Goal: Task Accomplishment & Management: Manage account settings

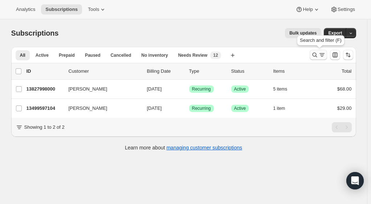
click at [315, 53] on icon "Search and filter results" at bounding box center [314, 54] width 7 height 7
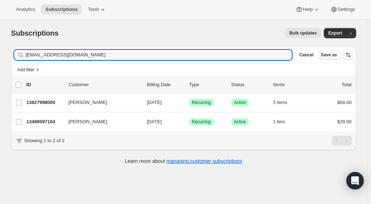
drag, startPoint x: 82, startPoint y: 53, endPoint x: 22, endPoint y: 49, distance: 60.8
click at [22, 49] on div "Filter subscribers [EMAIL_ADDRESS][DOMAIN_NAME] Clear Cancel Save as" at bounding box center [183, 55] width 345 height 16
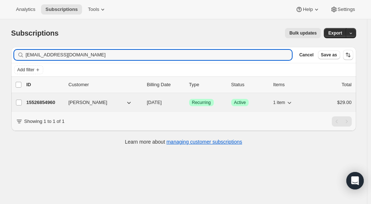
type input "[EMAIL_ADDRESS][DOMAIN_NAME]"
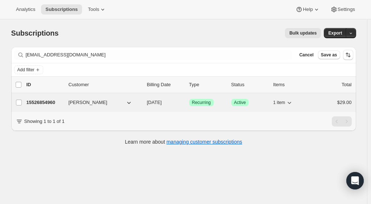
click at [51, 100] on p "15526854960" at bounding box center [45, 102] width 36 height 7
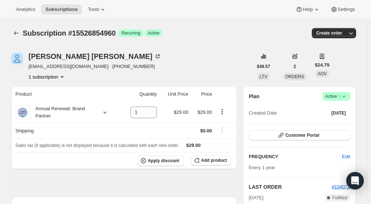
click at [348, 96] on icon at bounding box center [343, 96] width 7 height 7
click at [345, 125] on span "Cancel subscription" at bounding box center [338, 122] width 41 height 5
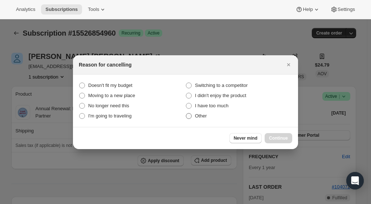
click at [192, 115] on span ":r4e:" at bounding box center [189, 116] width 7 height 7
click at [186, 113] on input "Other" at bounding box center [186, 113] width 0 height 0
radio input "true"
click at [278, 135] on span "Continue" at bounding box center [278, 138] width 19 height 6
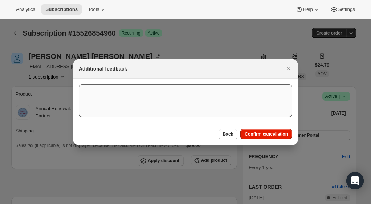
drag, startPoint x: 255, startPoint y: 136, endPoint x: 242, endPoint y: 112, distance: 27.1
click at [255, 135] on span "Confirm cancellation" at bounding box center [266, 134] width 43 height 6
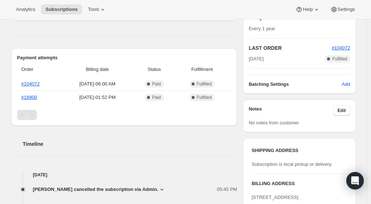
scroll to position [109, 0]
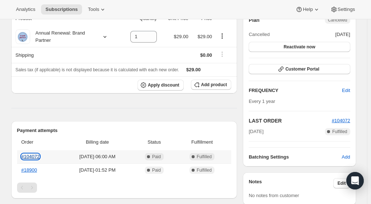
click at [35, 155] on link "#104072" at bounding box center [30, 156] width 19 height 5
